Goal: Information Seeking & Learning: Learn about a topic

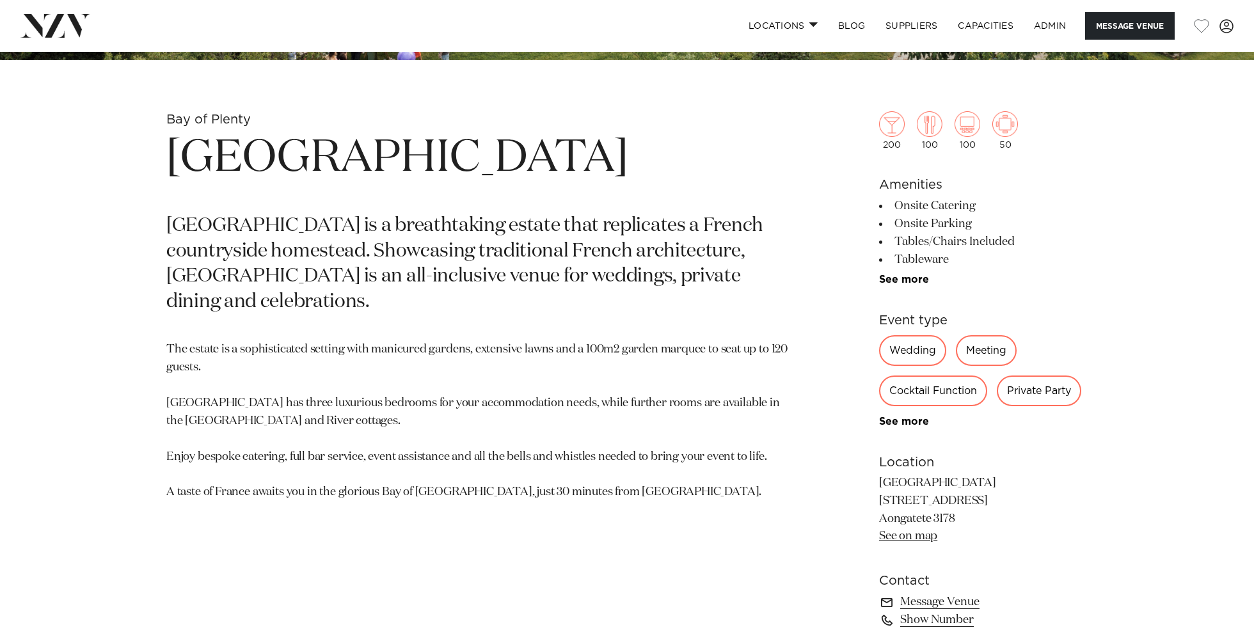
scroll to position [567, 0]
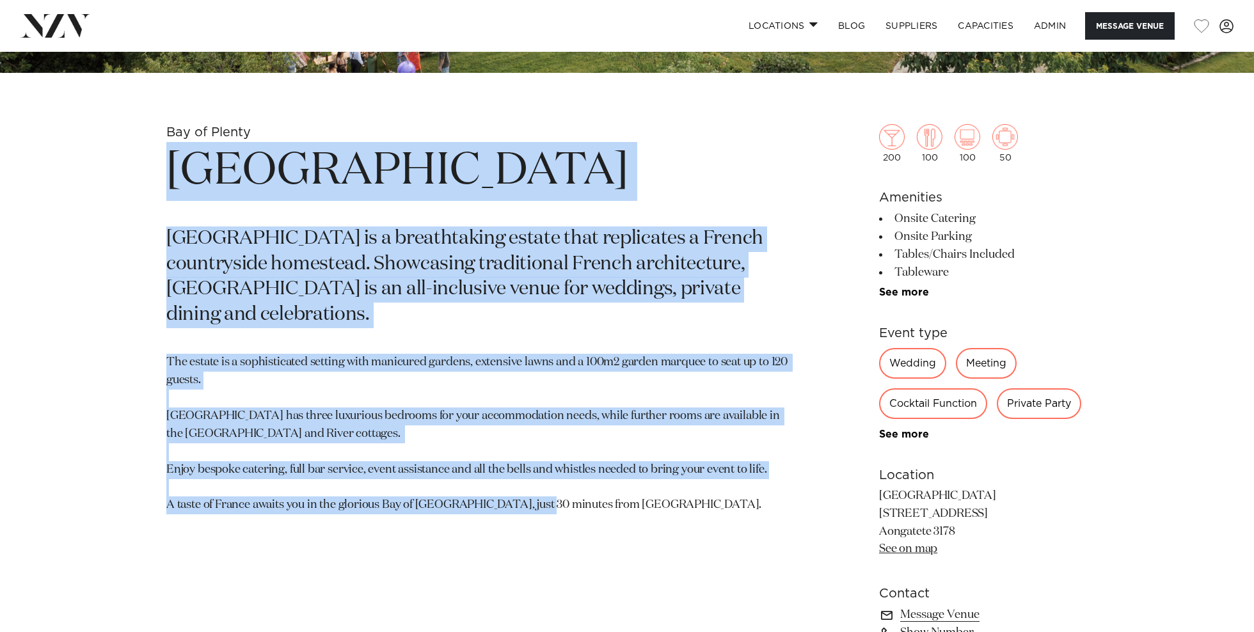
drag, startPoint x: 621, startPoint y: 487, endPoint x: 177, endPoint y: 170, distance: 545.7
click at [178, 170] on section "Bay of Plenty Villa Vie Villa Vie is a breathtaking estate that replicates a Fr…" at bounding box center [477, 430] width 622 height 613
copy section "Villa Vie Villa Vie is a breathtaking estate that replicates a French countrysi…"
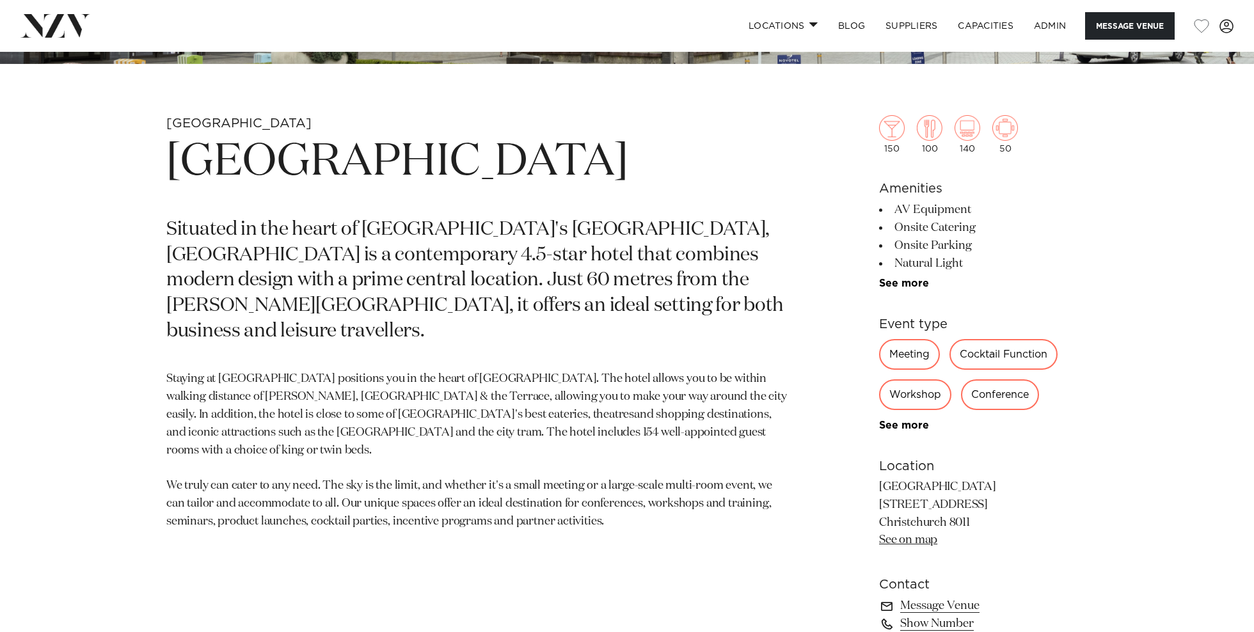
scroll to position [599, 0]
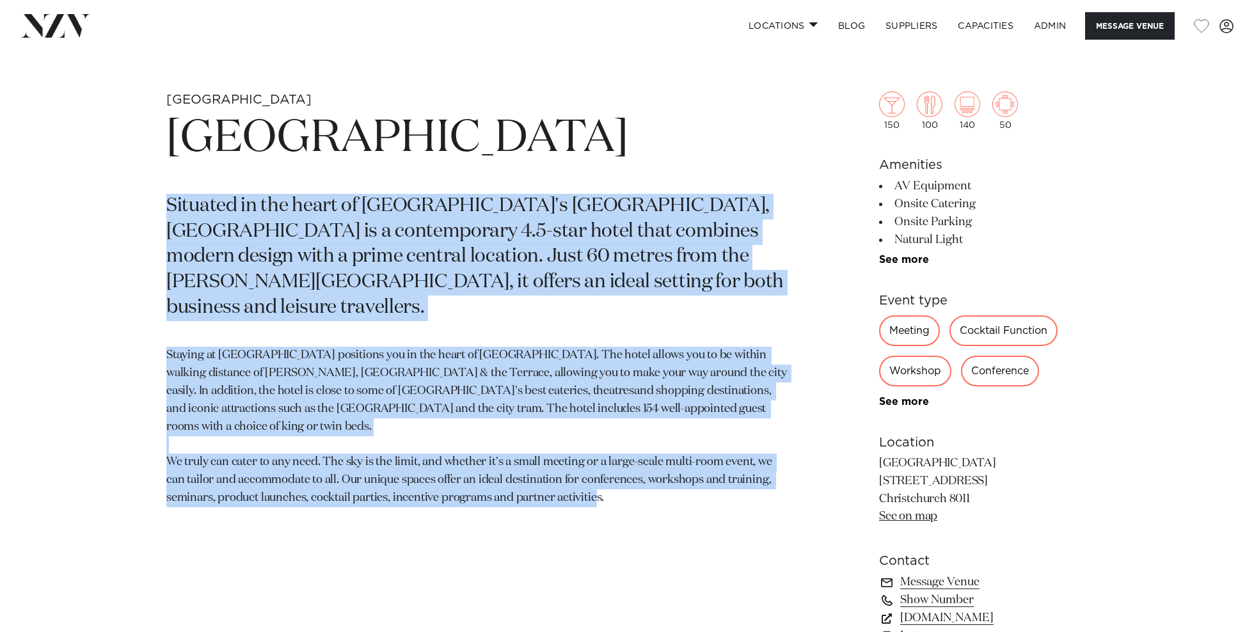
drag, startPoint x: 402, startPoint y: 406, endPoint x: 96, endPoint y: 214, distance: 361.5
click at [96, 214] on div "Christchurch Novotel Cathedral Square Situated in the heart of Christchurch's C…" at bounding box center [627, 437] width 1089 height 693
copy section "Situated in the heart of Christchurch's Cathedral Square, Novotel Christchurch …"
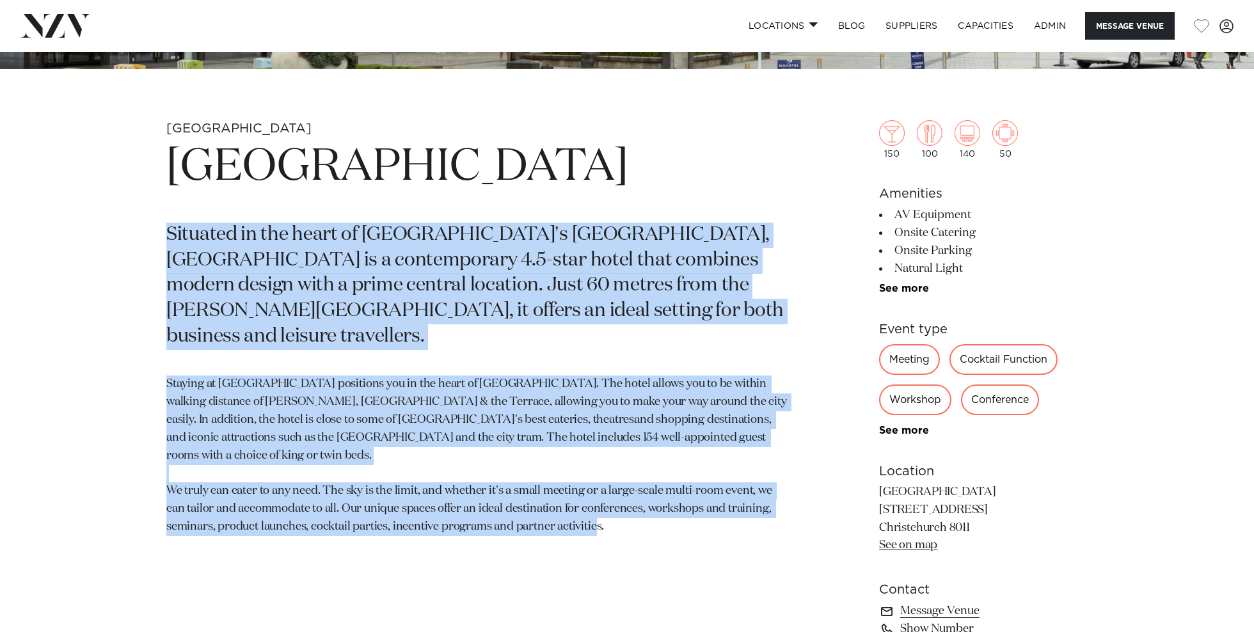
scroll to position [568, 0]
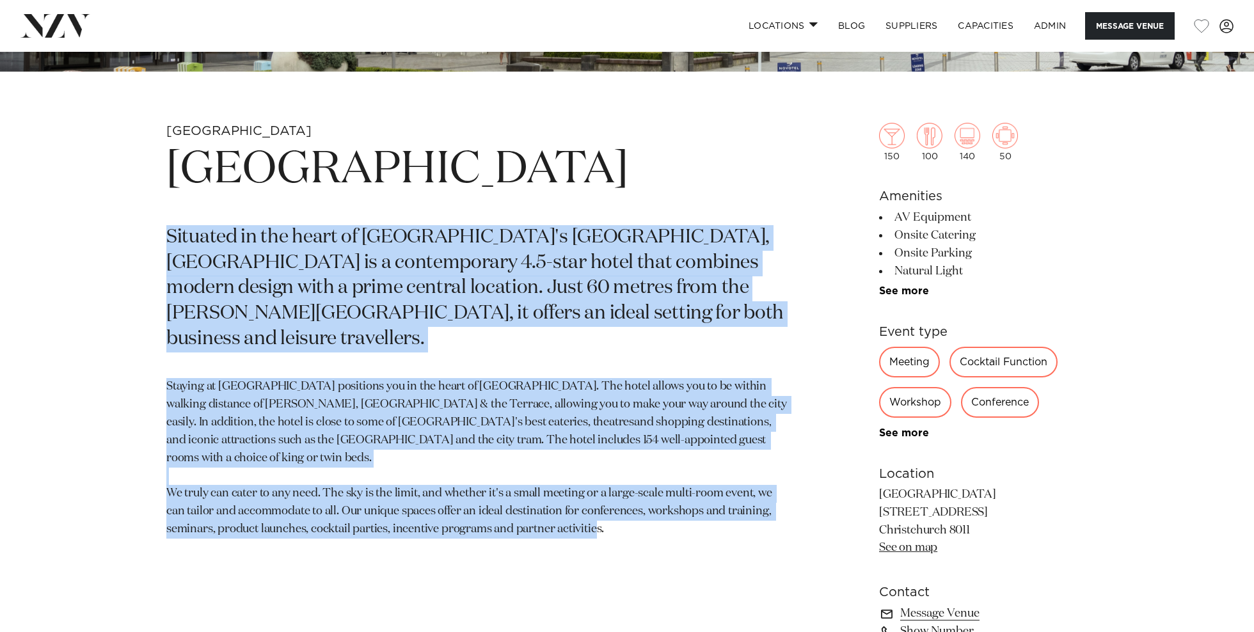
click at [388, 339] on p "Situated in the heart of Christchurch's Cathedral Square, Novotel Christchurch …" at bounding box center [477, 288] width 622 height 127
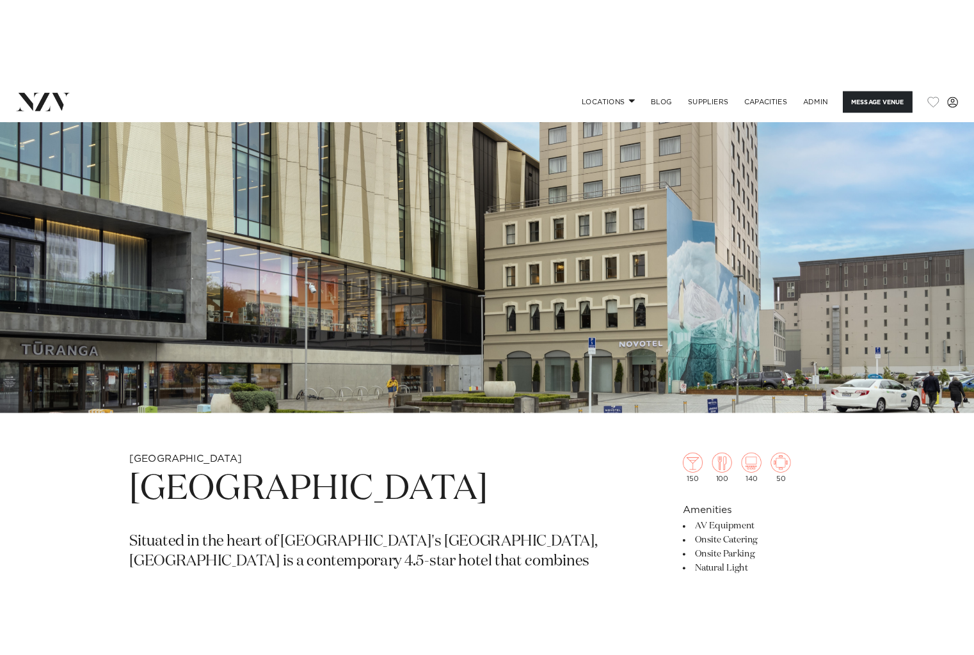
scroll to position [210, 0]
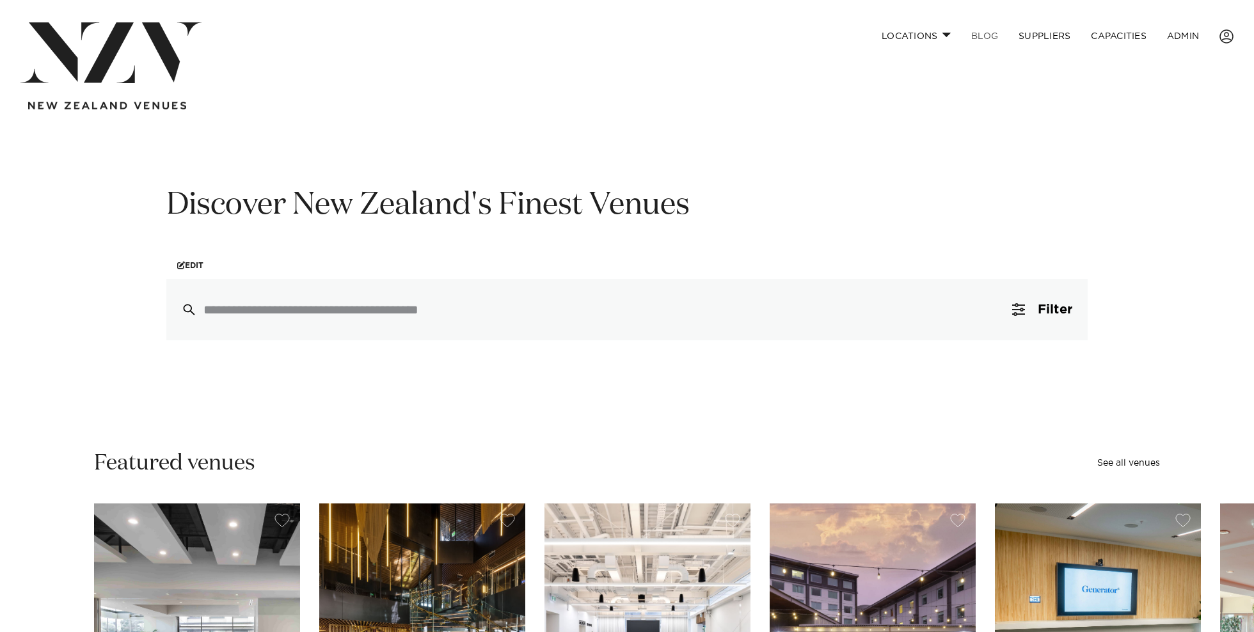
click at [983, 39] on link "BLOG" at bounding box center [984, 36] width 47 height 28
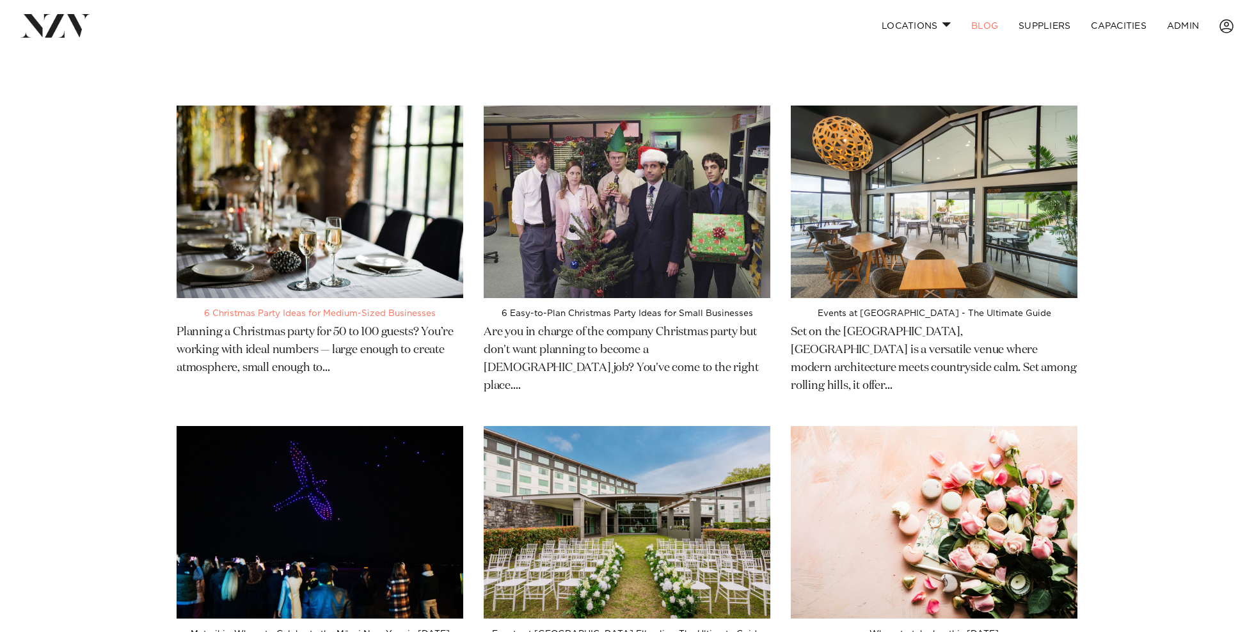
click at [405, 148] on img at bounding box center [320, 202] width 287 height 193
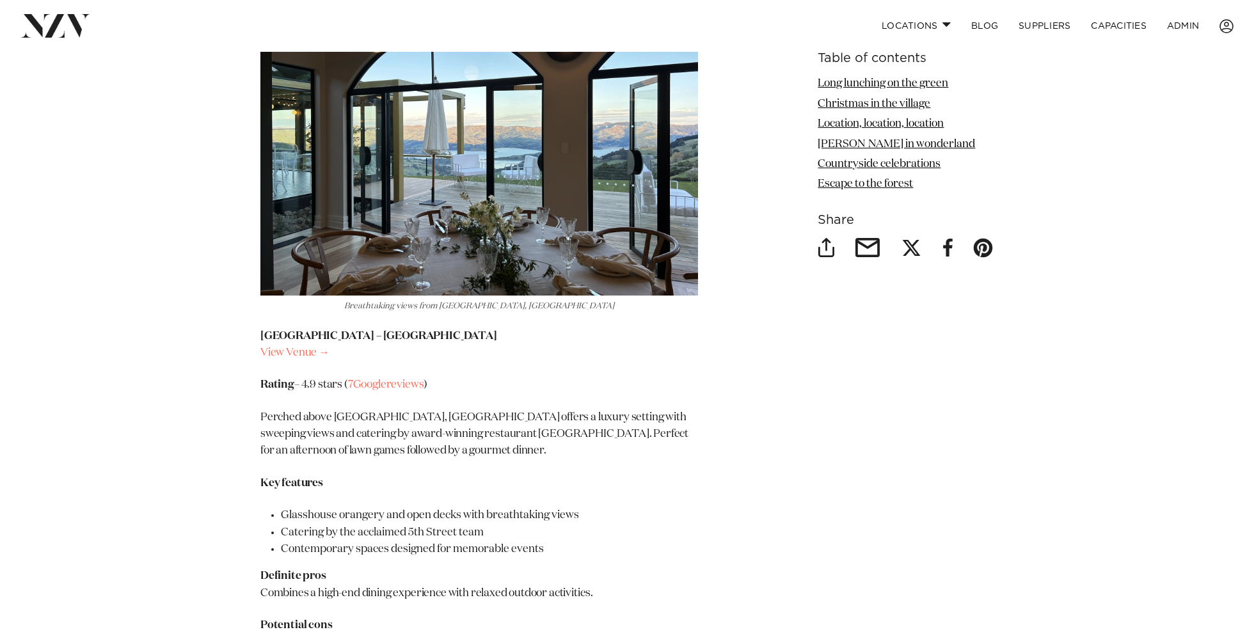
scroll to position [3518, 0]
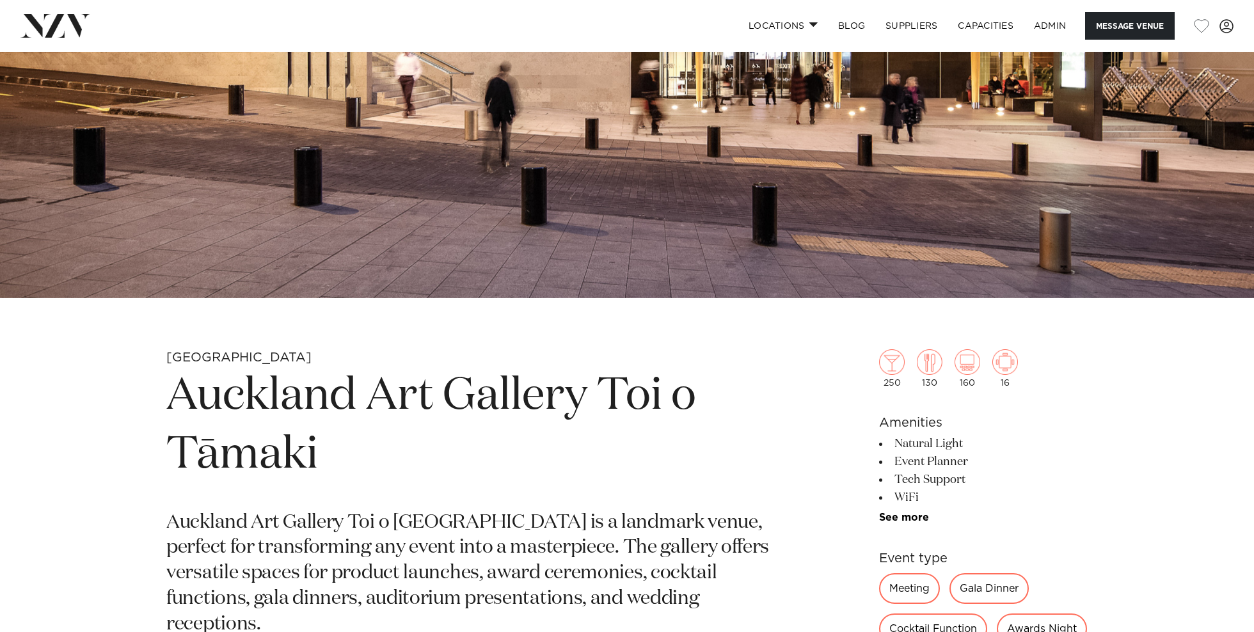
scroll to position [513, 0]
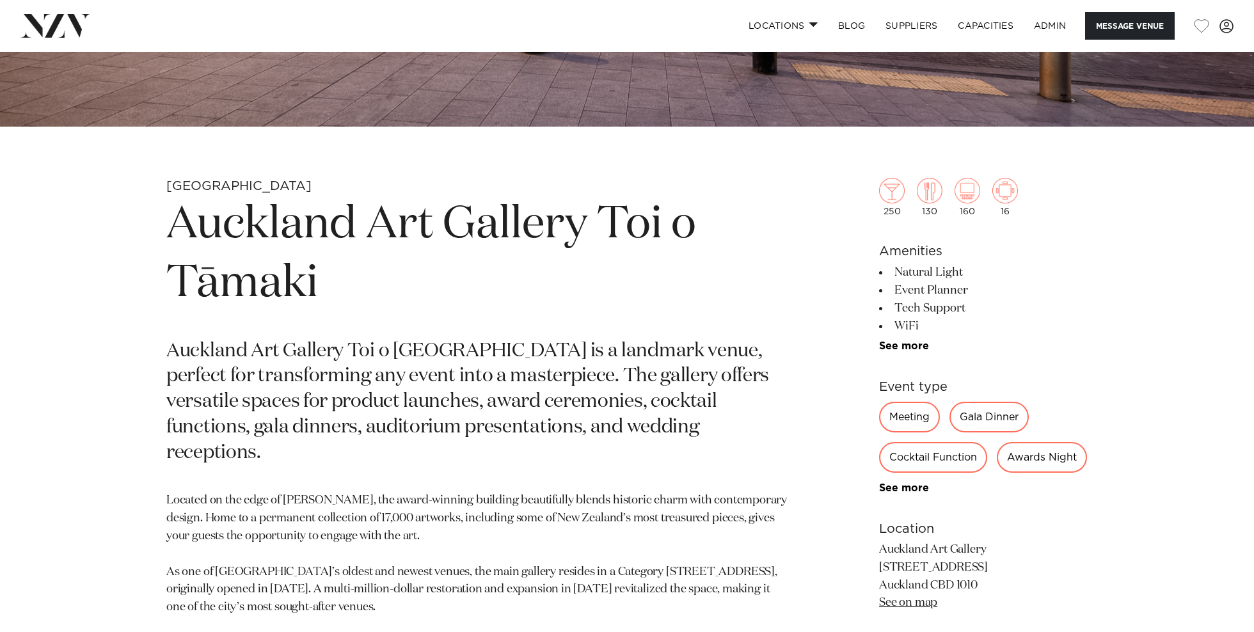
click at [381, 224] on h1 "Auckland Art Gallery Toi o Tāmaki" at bounding box center [477, 255] width 622 height 118
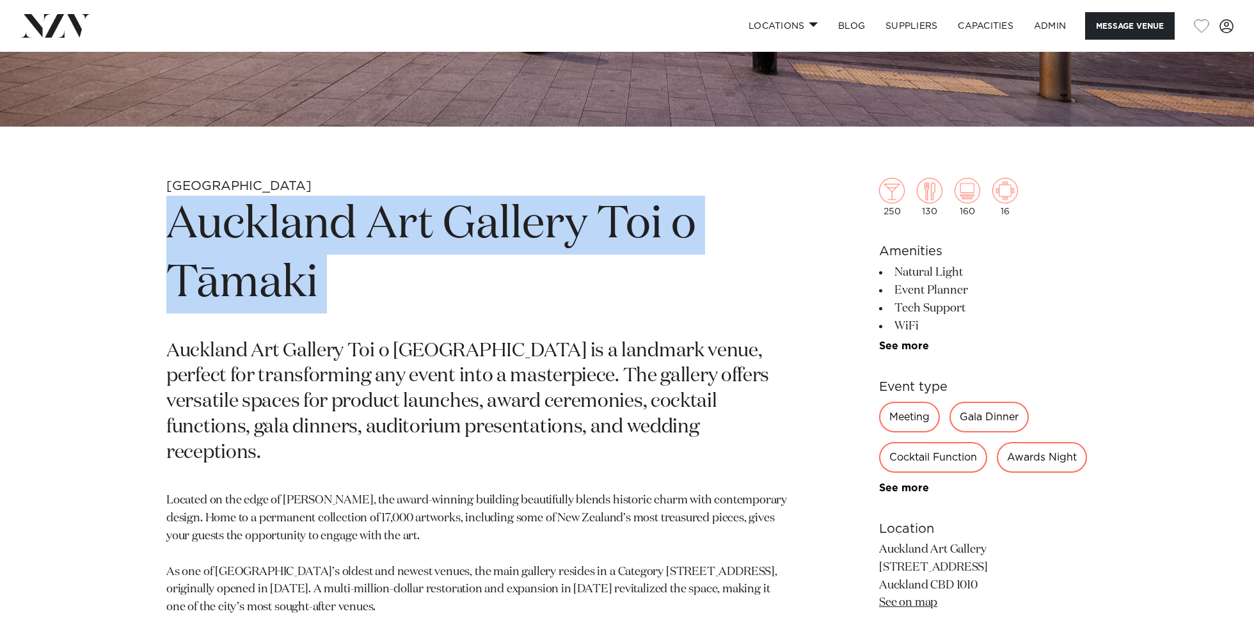
click at [381, 224] on h1 "Auckland Art Gallery Toi o Tāmaki" at bounding box center [477, 255] width 622 height 118
copy section "Auckland Art Gallery Toi o Tāmaki"
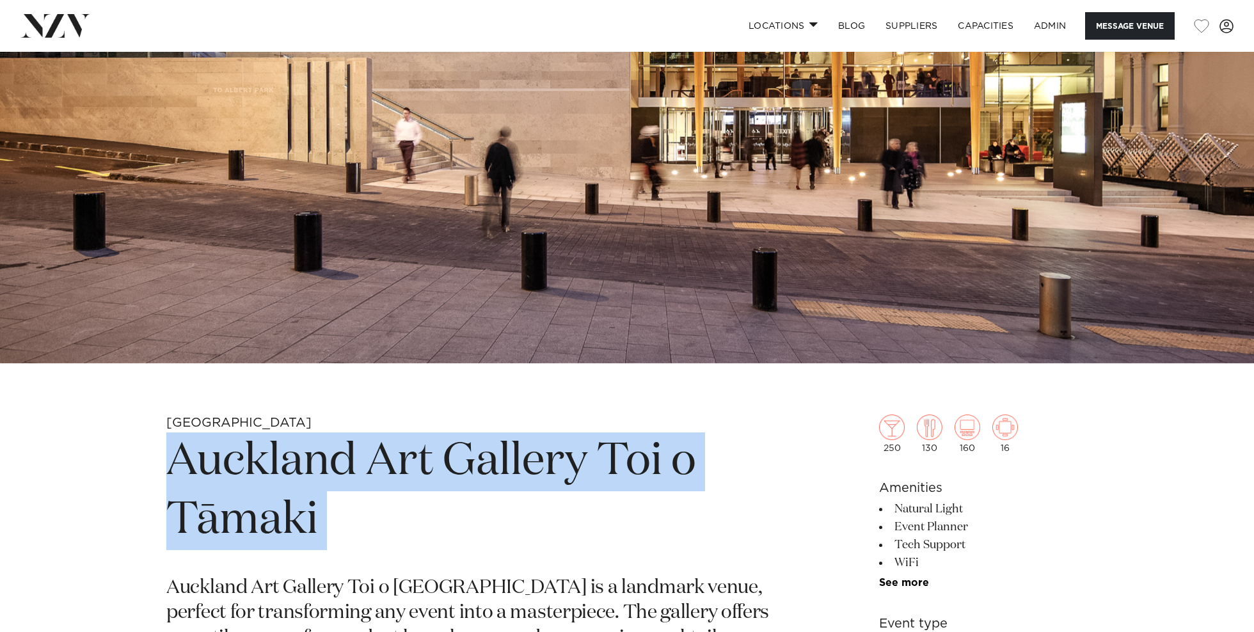
scroll to position [139, 0]
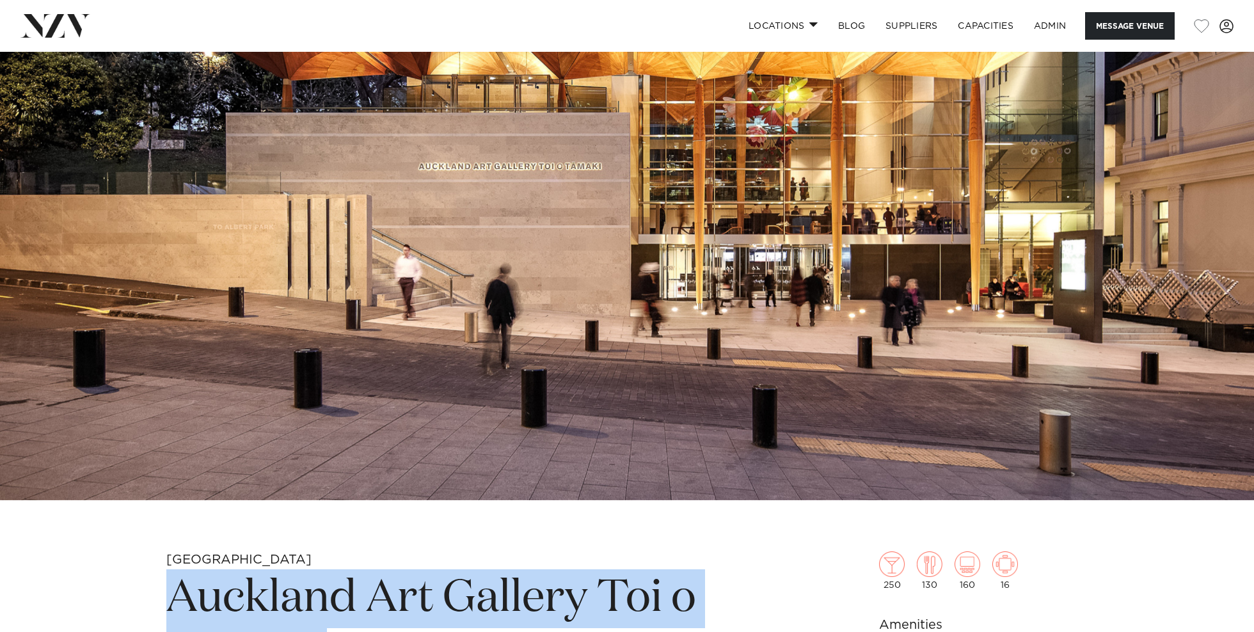
click at [566, 229] on img at bounding box center [627, 206] width 1254 height 588
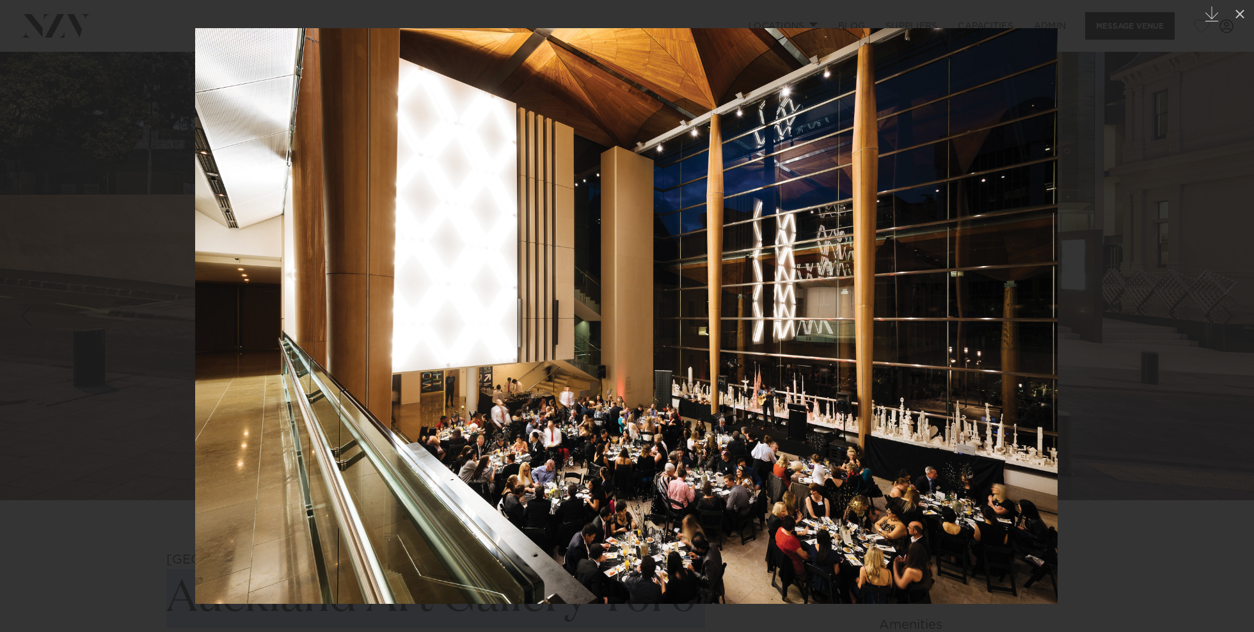
drag, startPoint x: 244, startPoint y: 127, endPoint x: 250, endPoint y: 126, distance: 6.5
click at [246, 127] on img at bounding box center [626, 316] width 862 height 576
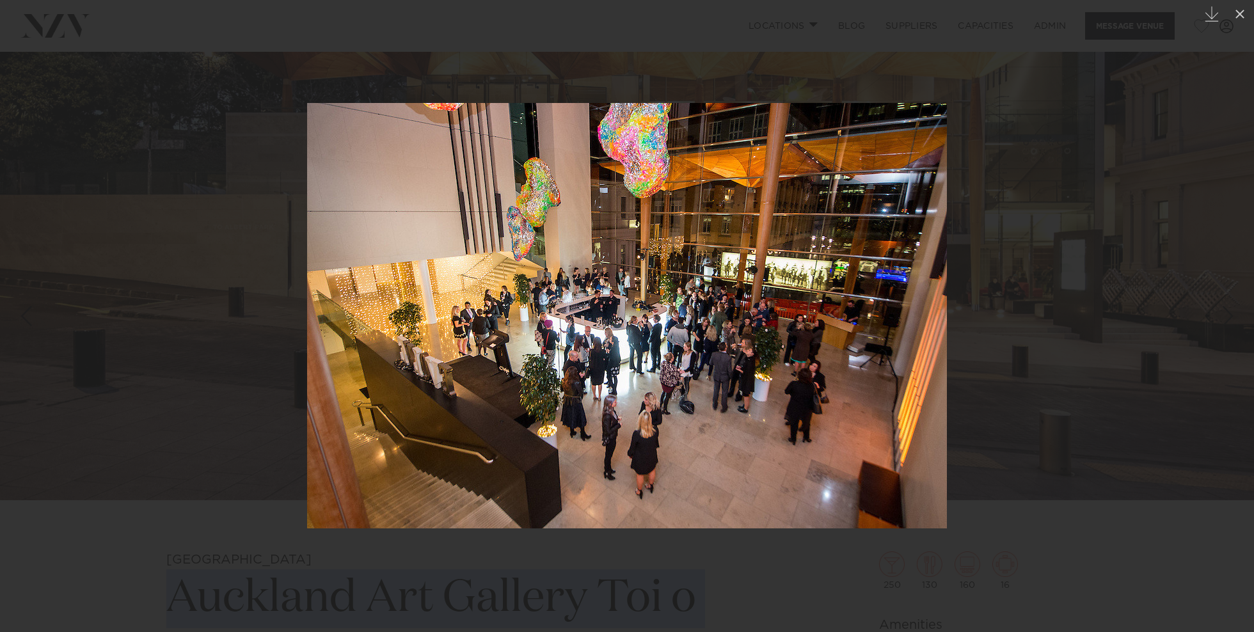
click at [1075, 273] on div at bounding box center [627, 316] width 1254 height 632
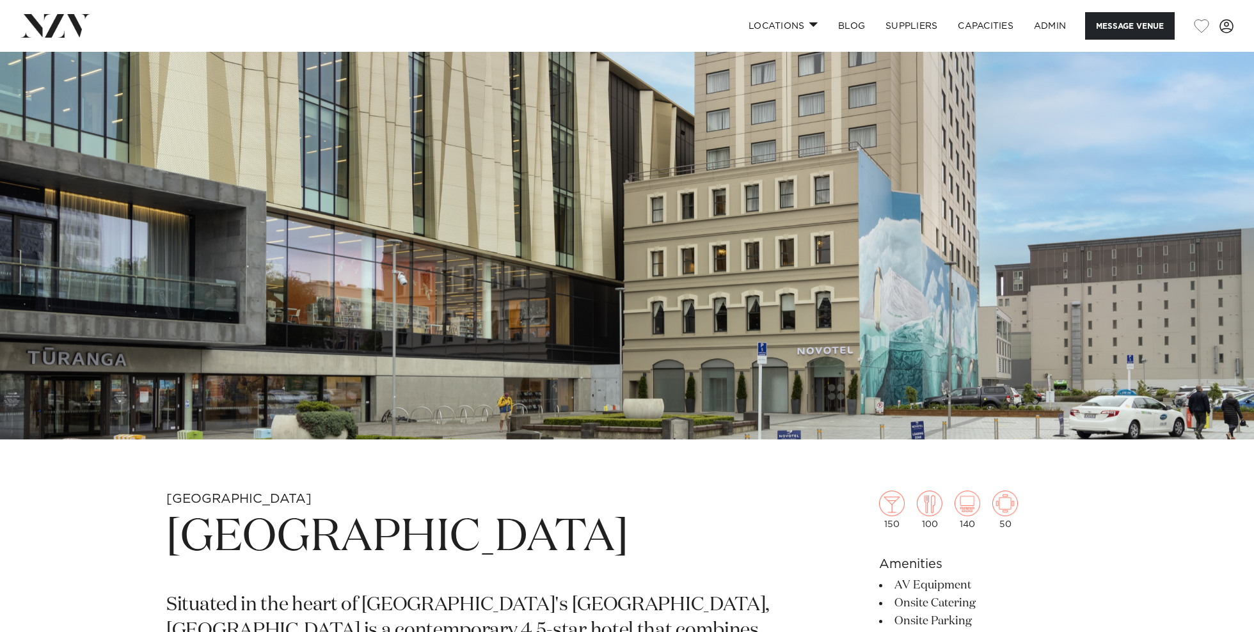
scroll to position [484, 0]
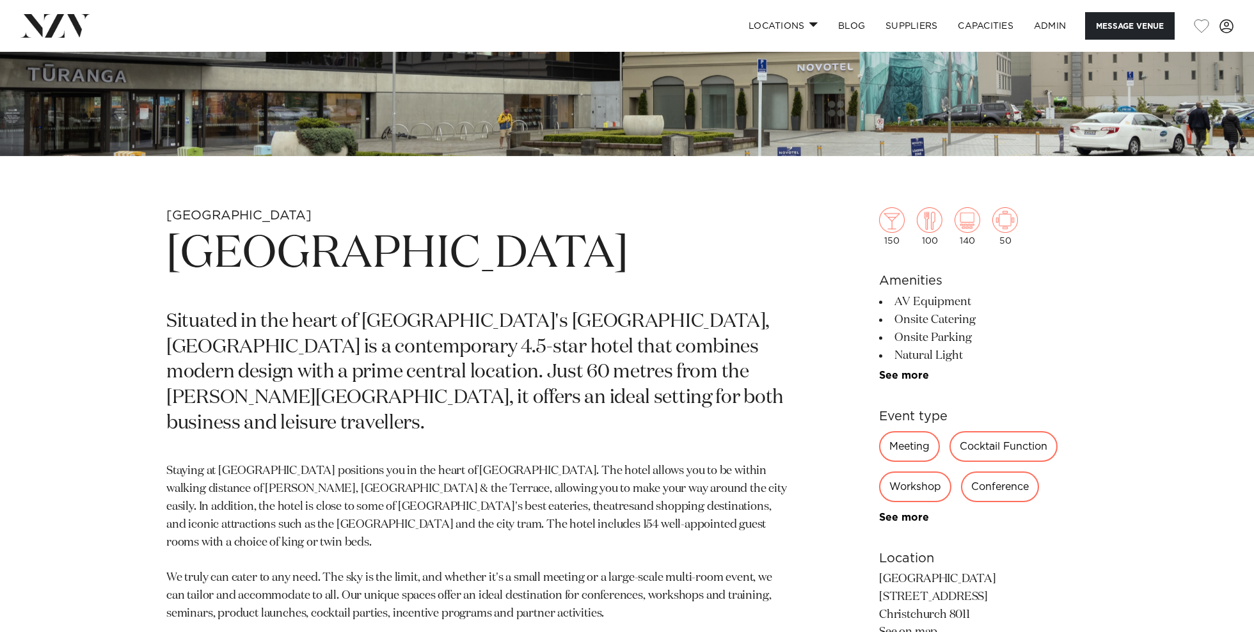
click at [386, 263] on h1 "[GEOGRAPHIC_DATA]" at bounding box center [477, 254] width 622 height 59
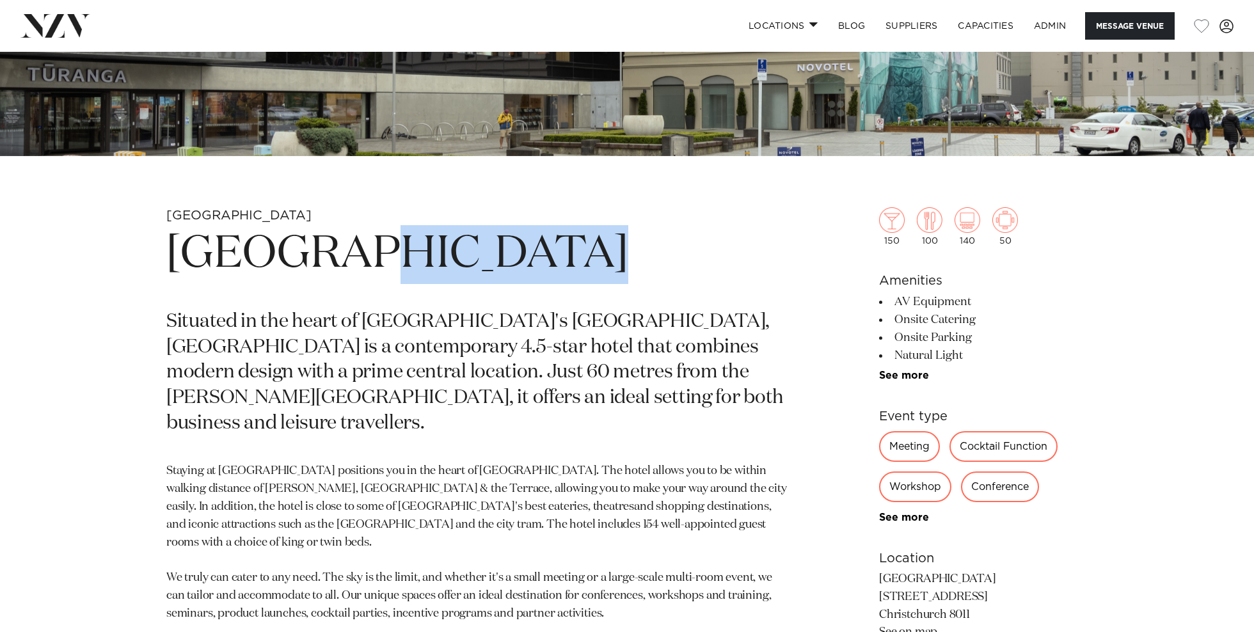
click at [386, 263] on h1 "[GEOGRAPHIC_DATA]" at bounding box center [477, 254] width 622 height 59
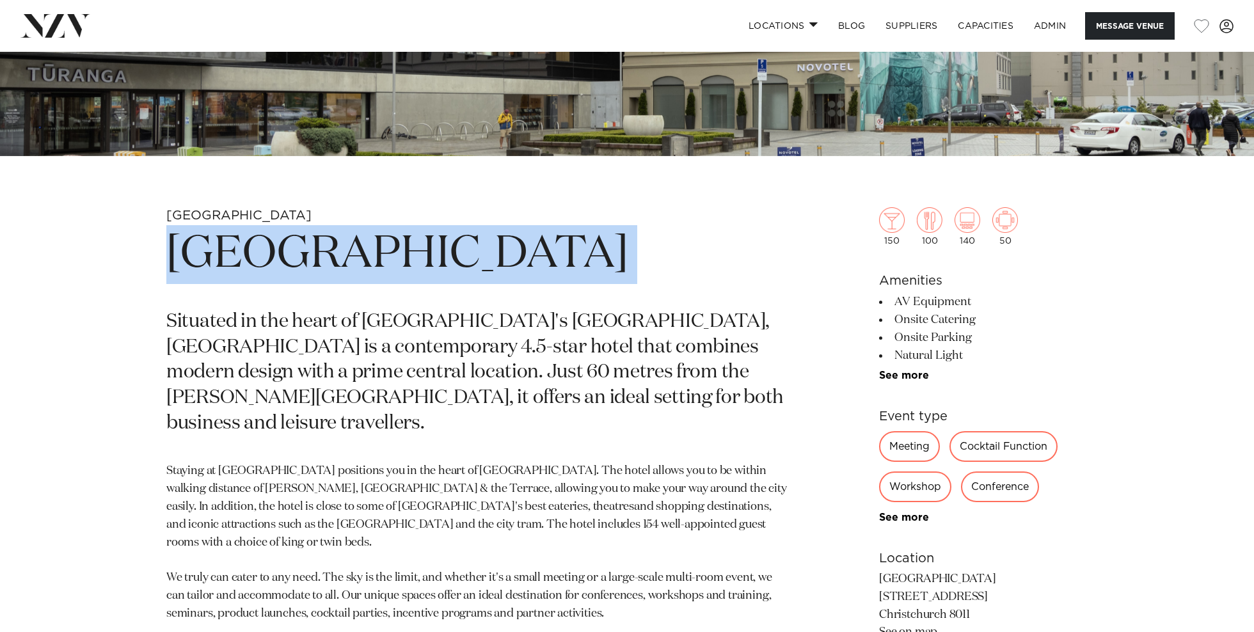
click at [386, 263] on h1 "Novotel Cathedral Square" at bounding box center [477, 254] width 622 height 59
copy section "Novotel Cathedral Square"
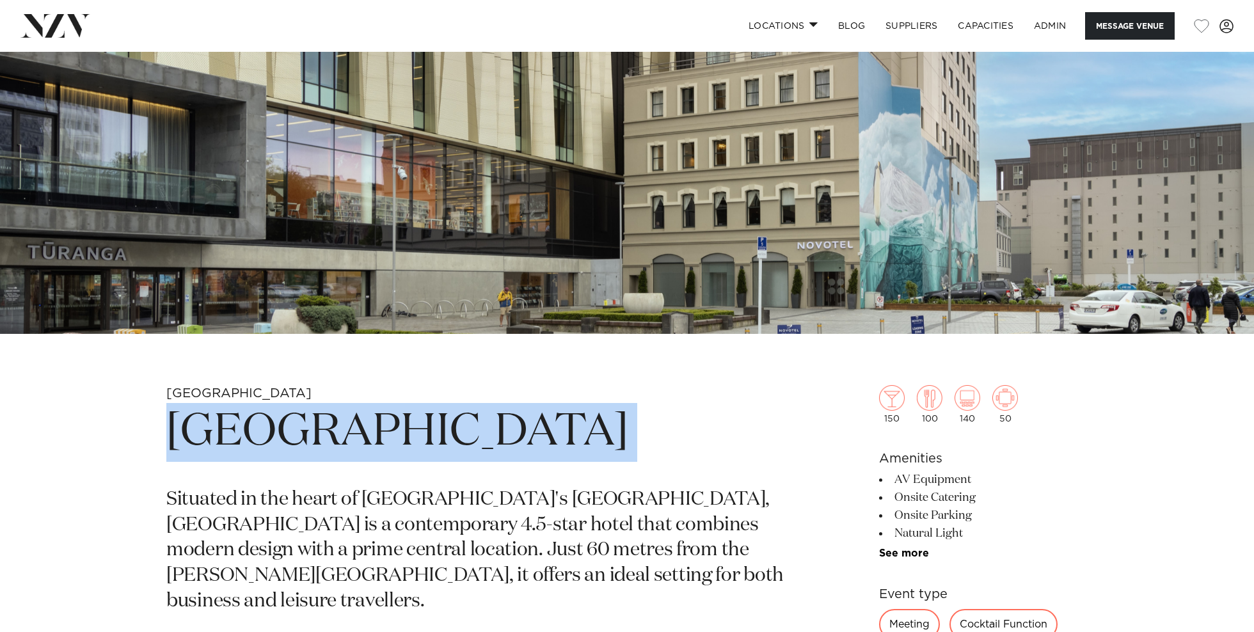
scroll to position [224, 0]
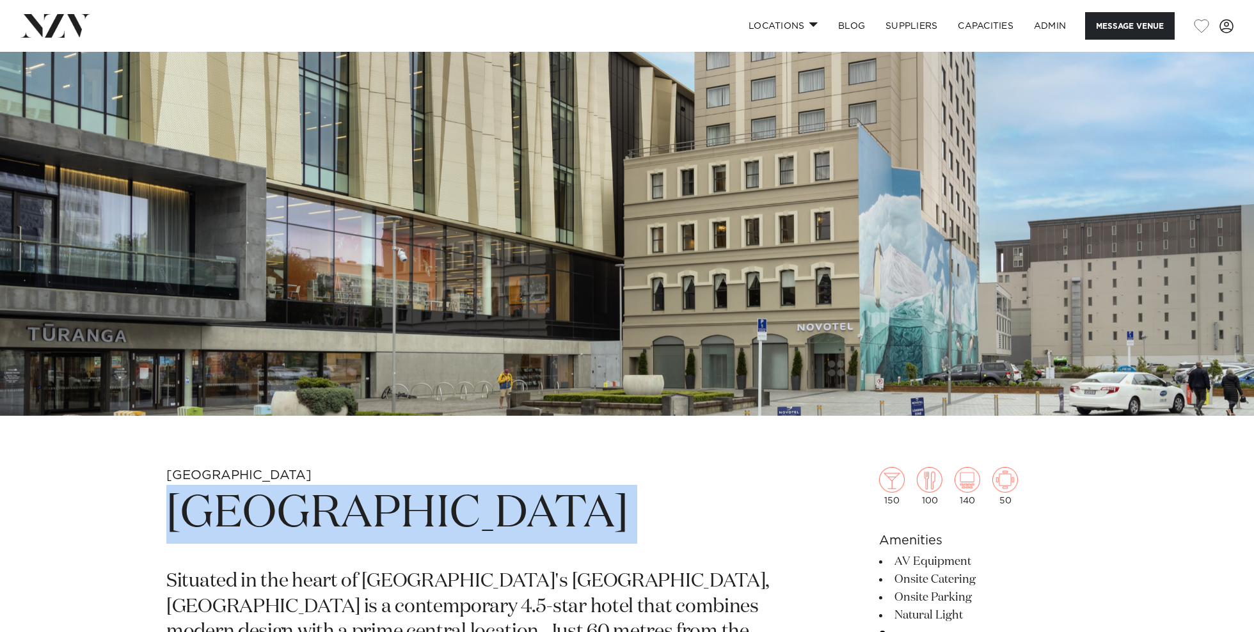
click at [523, 248] on img at bounding box center [627, 122] width 1254 height 588
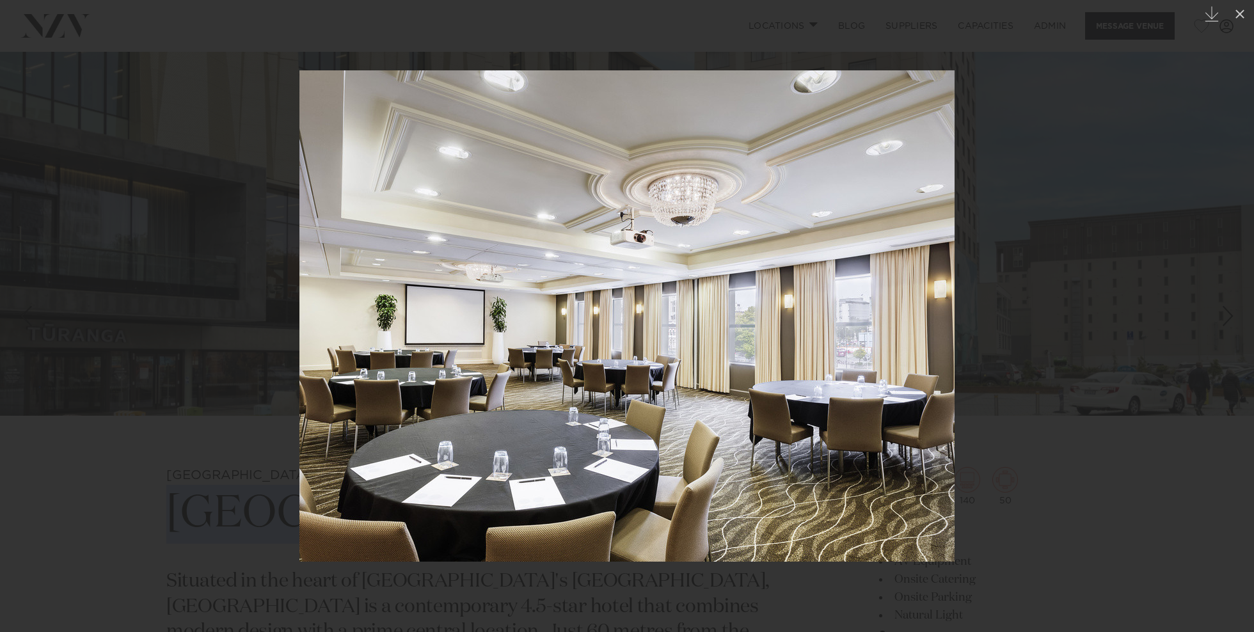
click at [1144, 230] on div at bounding box center [627, 316] width 1254 height 632
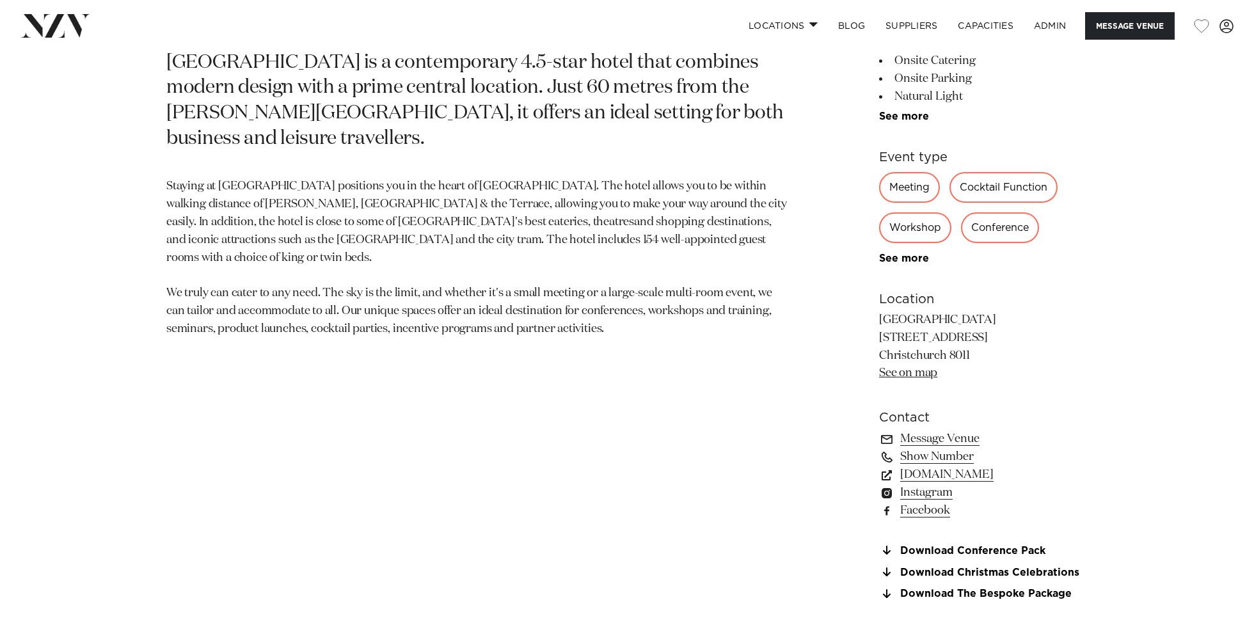
scroll to position [890, 0]
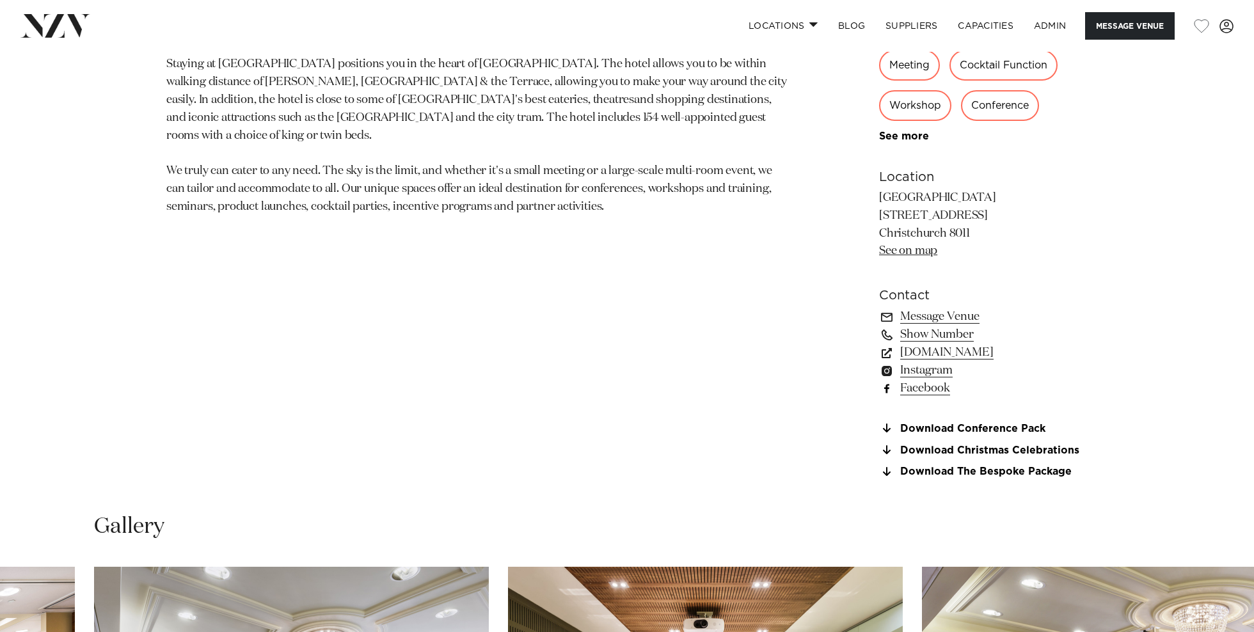
click at [929, 388] on link "Facebook" at bounding box center [983, 388] width 209 height 18
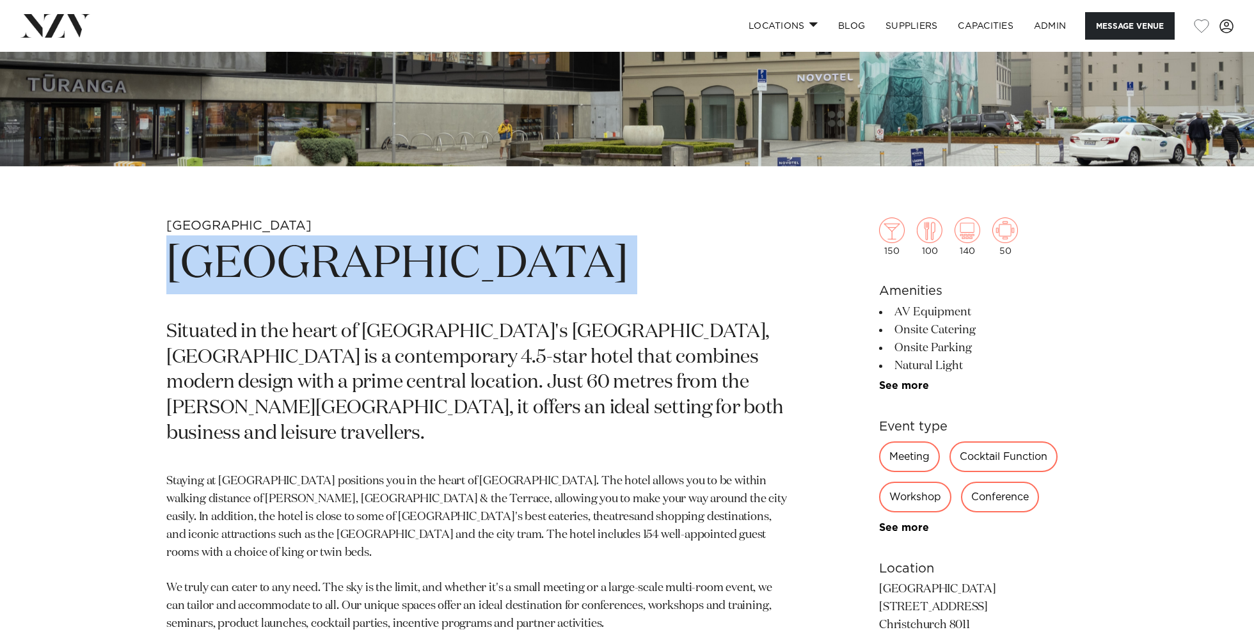
scroll to position [477, 0]
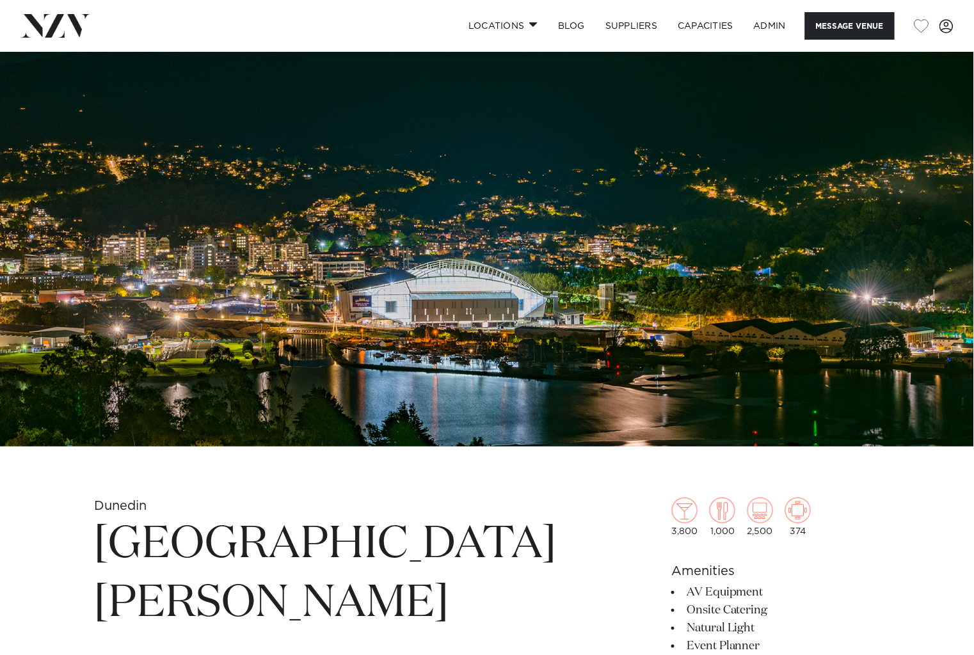
scroll to position [62, 0]
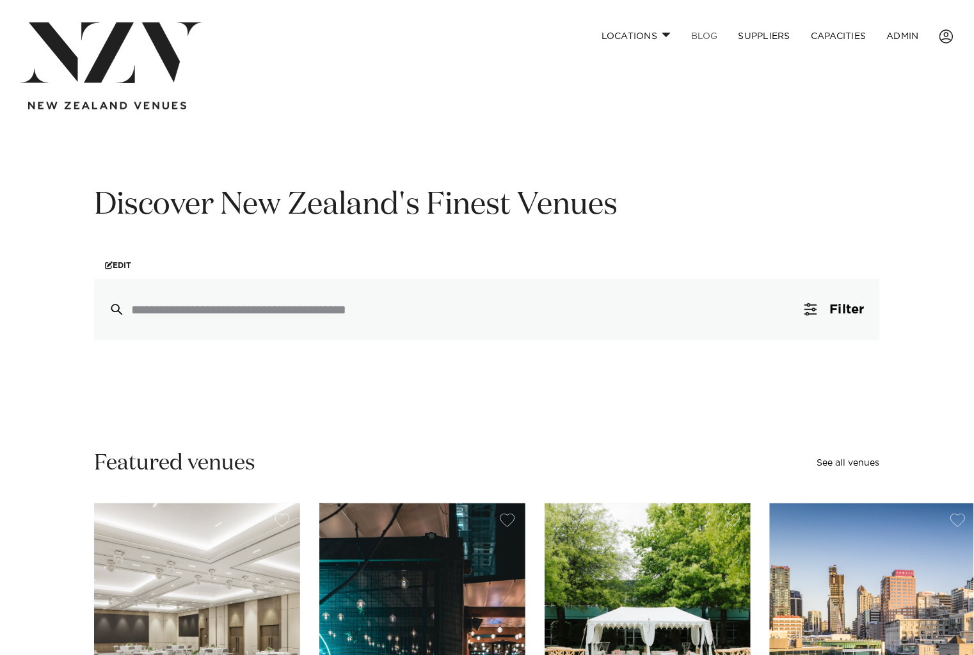
click at [702, 37] on link "BLOG" at bounding box center [704, 36] width 47 height 28
